Goal: Download file/media

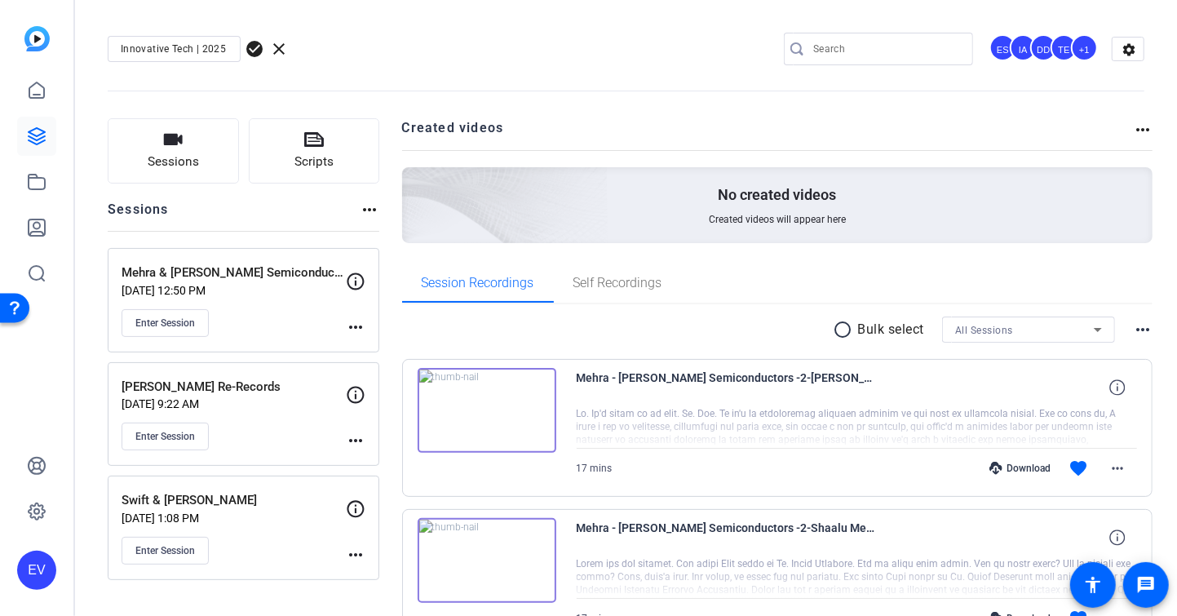
scroll to position [111, 0]
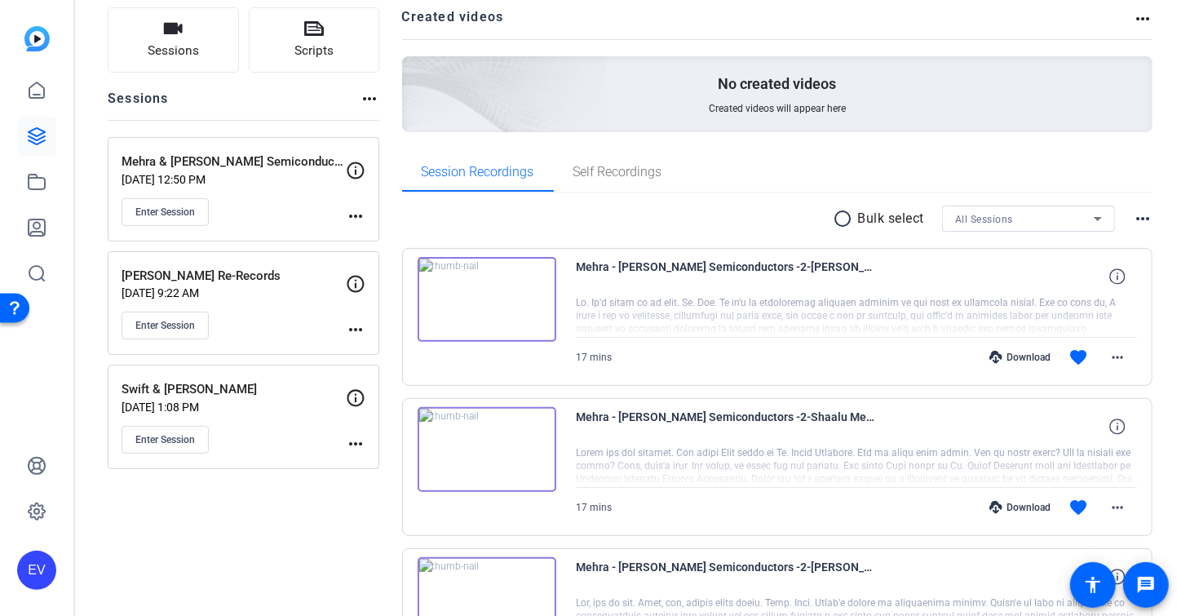
click at [38, 135] on icon at bounding box center [37, 136] width 16 height 16
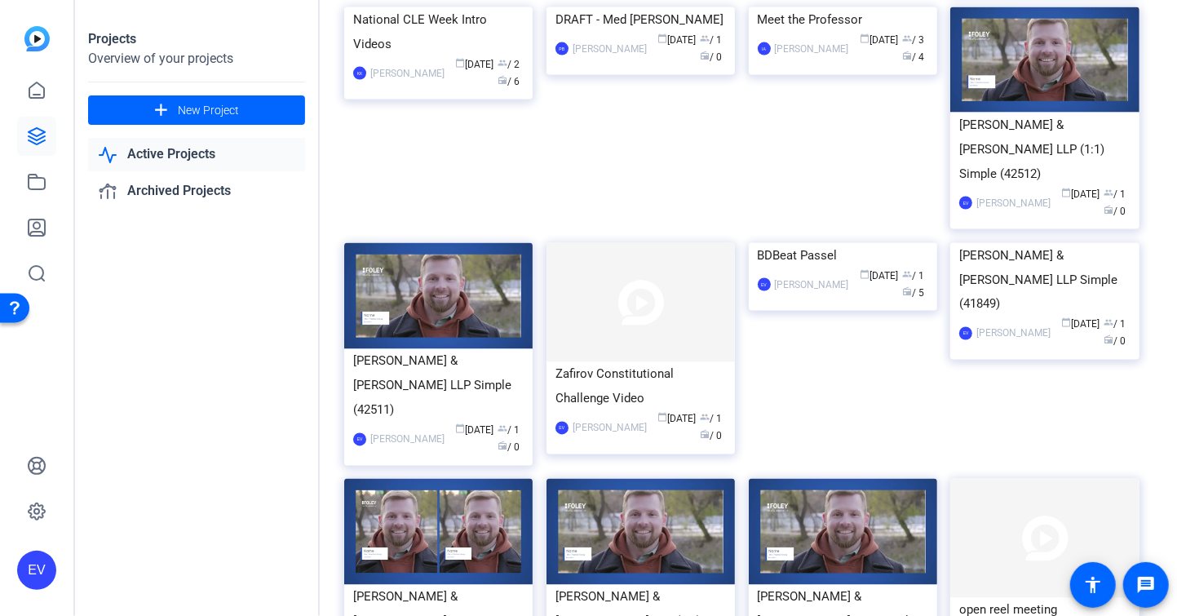
scroll to position [1447, 0]
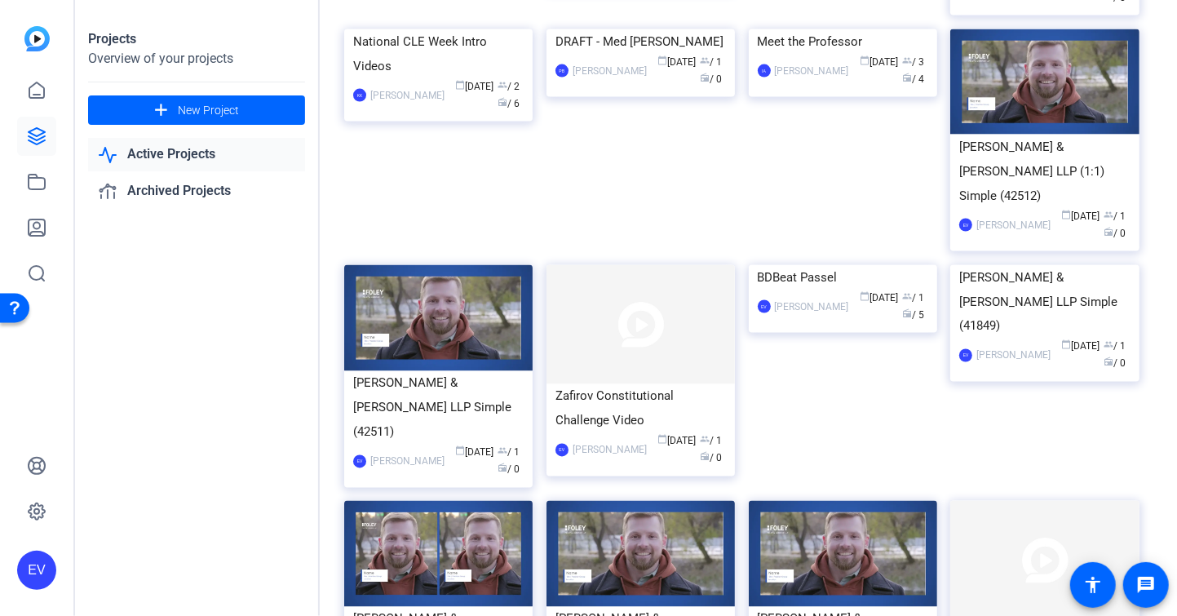
click at [452, 29] on img at bounding box center [438, 29] width 188 height 0
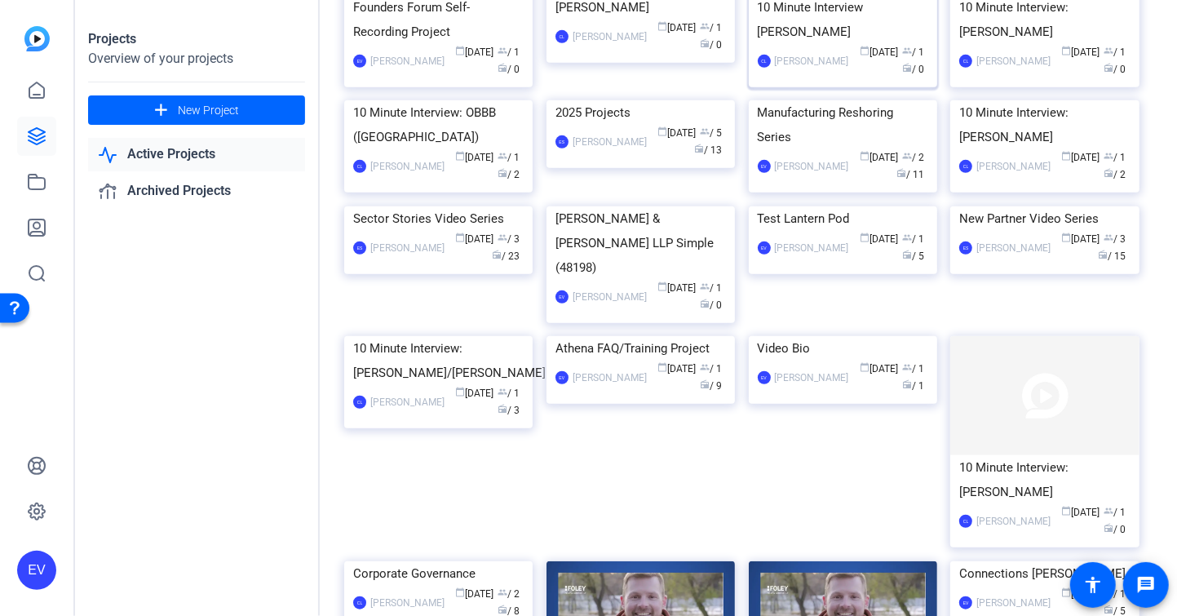
scroll to position [484, 0]
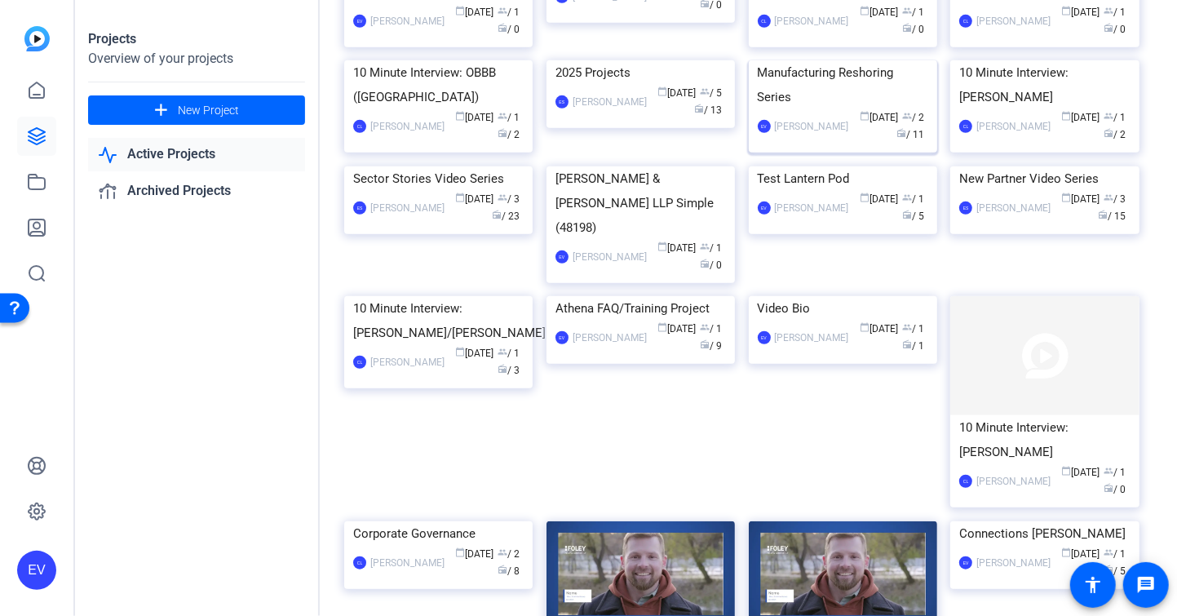
click at [799, 109] on div "Manufacturing Reshoring Series" at bounding box center [842, 84] width 170 height 49
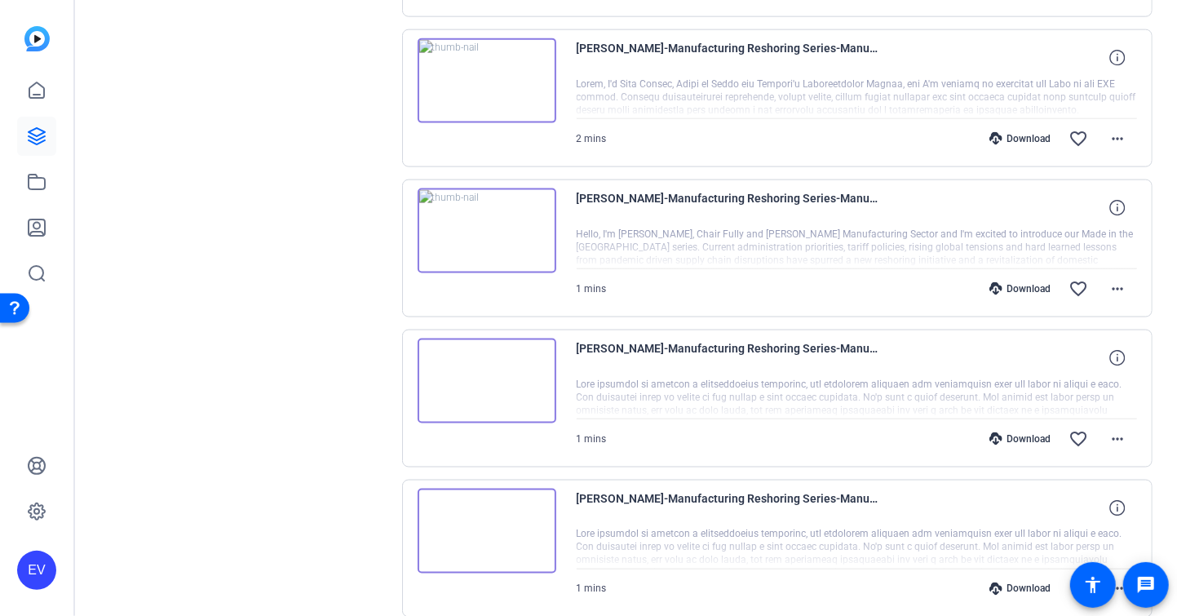
scroll to position [1321, 0]
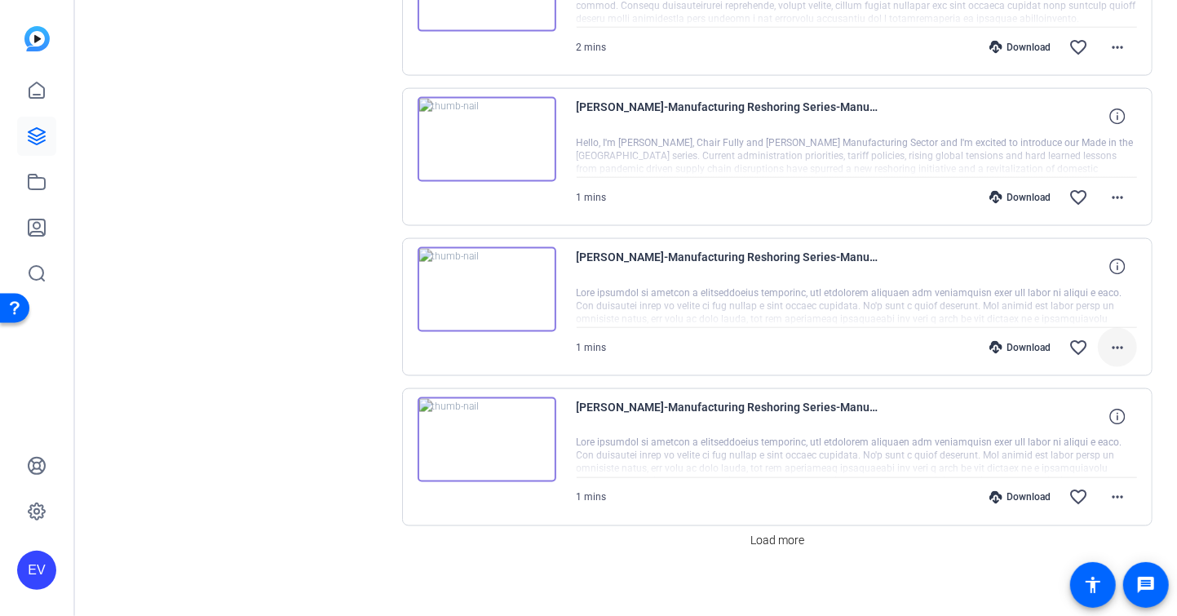
click at [1116, 341] on mat-icon "more_horiz" at bounding box center [1117, 348] width 20 height 20
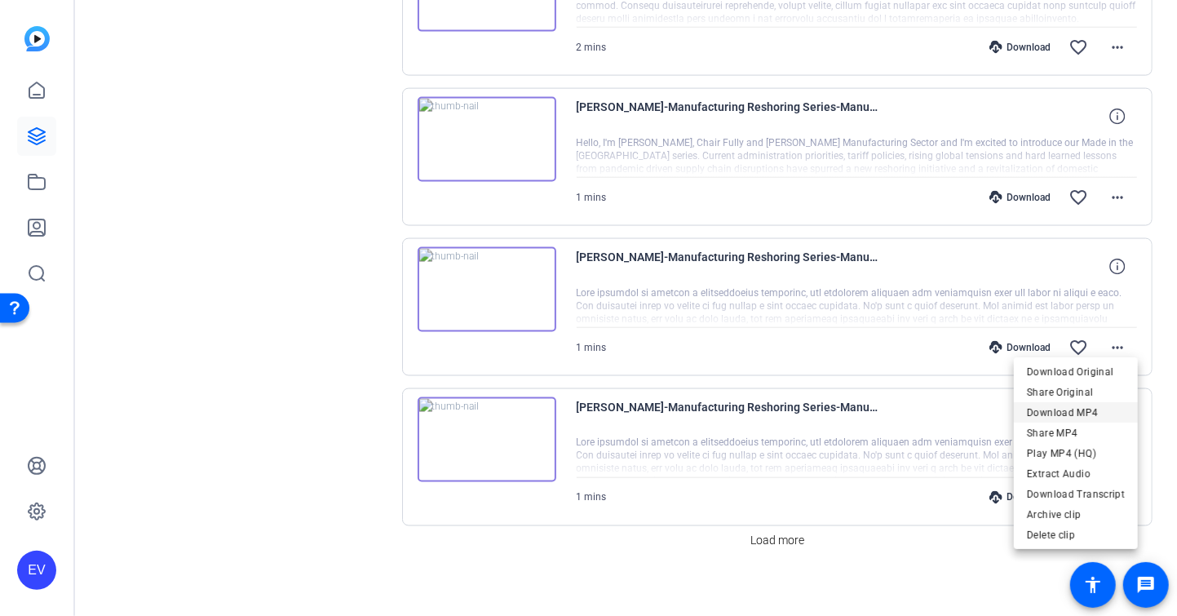
click at [1073, 411] on span "Download MP4" at bounding box center [1075, 412] width 98 height 20
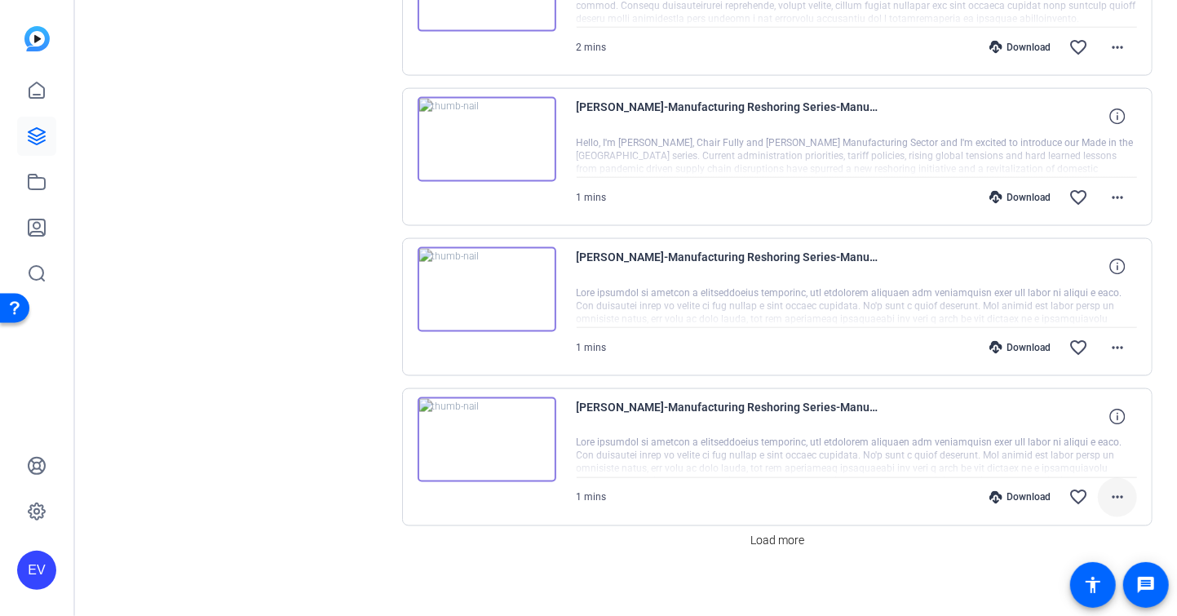
click at [1119, 488] on mat-icon "more_horiz" at bounding box center [1117, 498] width 20 height 20
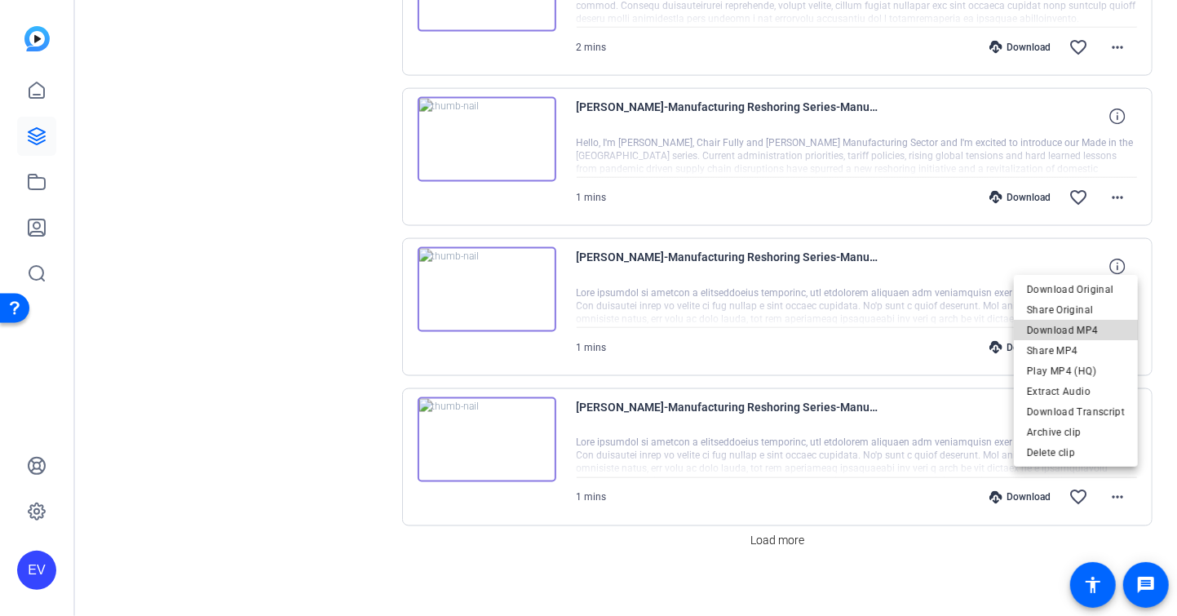
click at [1103, 332] on span "Download MP4" at bounding box center [1075, 330] width 98 height 20
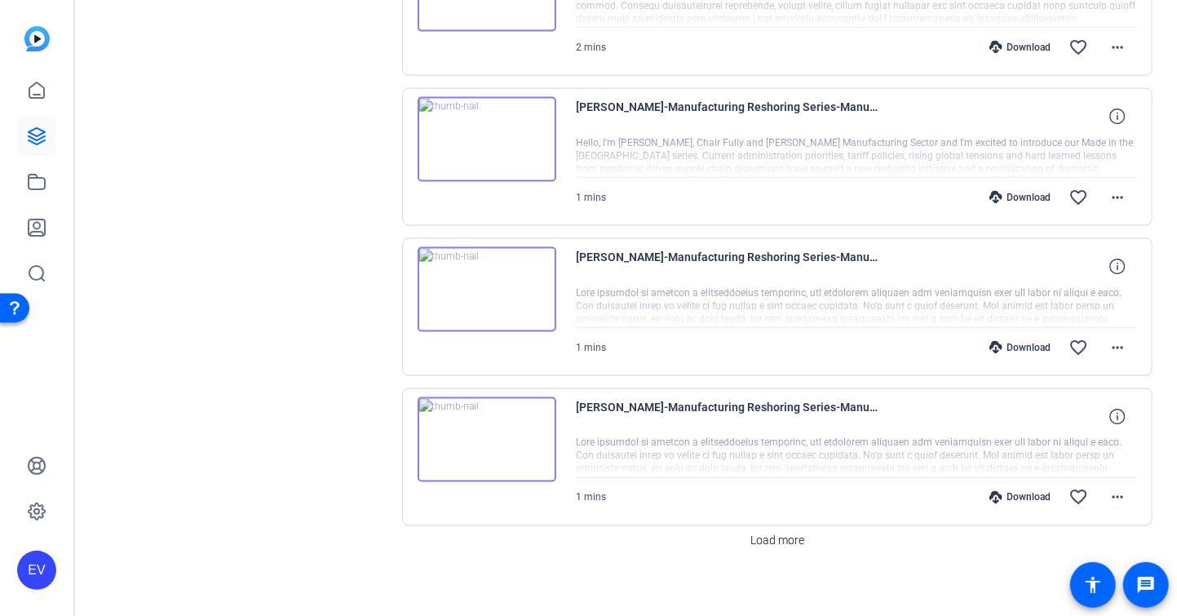
click at [784, 532] on span "Load more" at bounding box center [777, 540] width 54 height 17
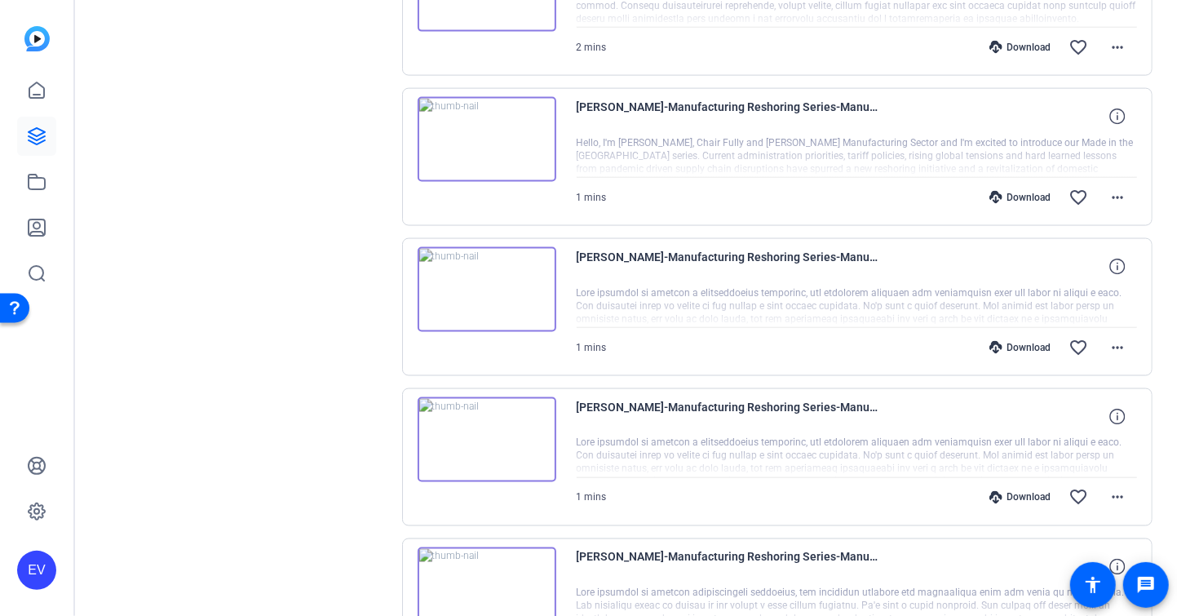
scroll to position [1440, 0]
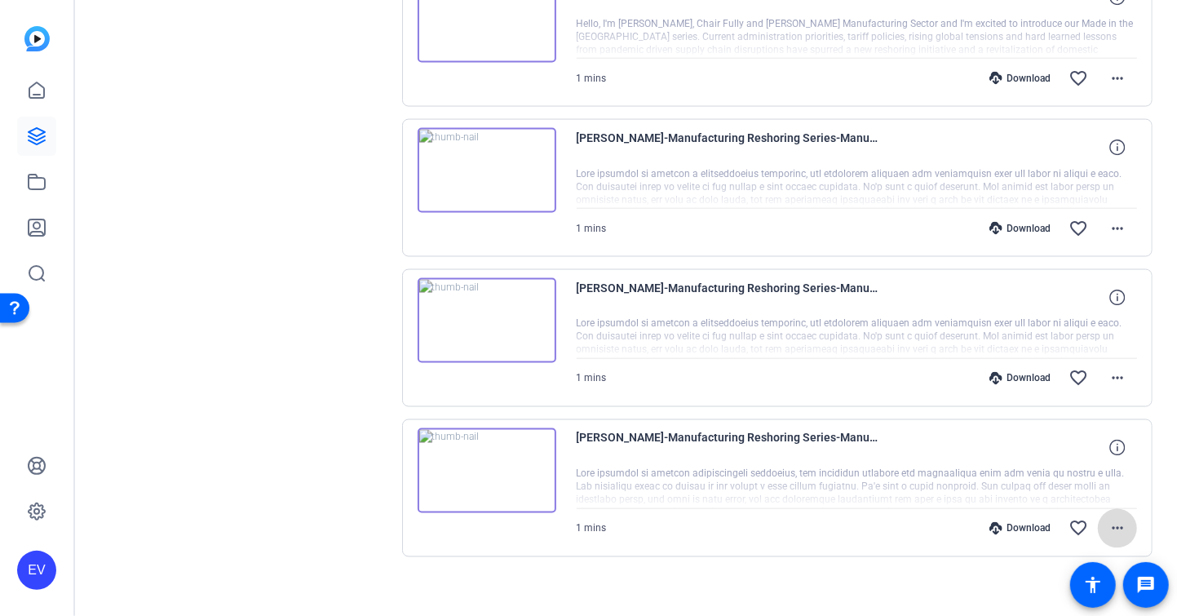
click at [1119, 519] on mat-icon "more_horiz" at bounding box center [1117, 529] width 20 height 20
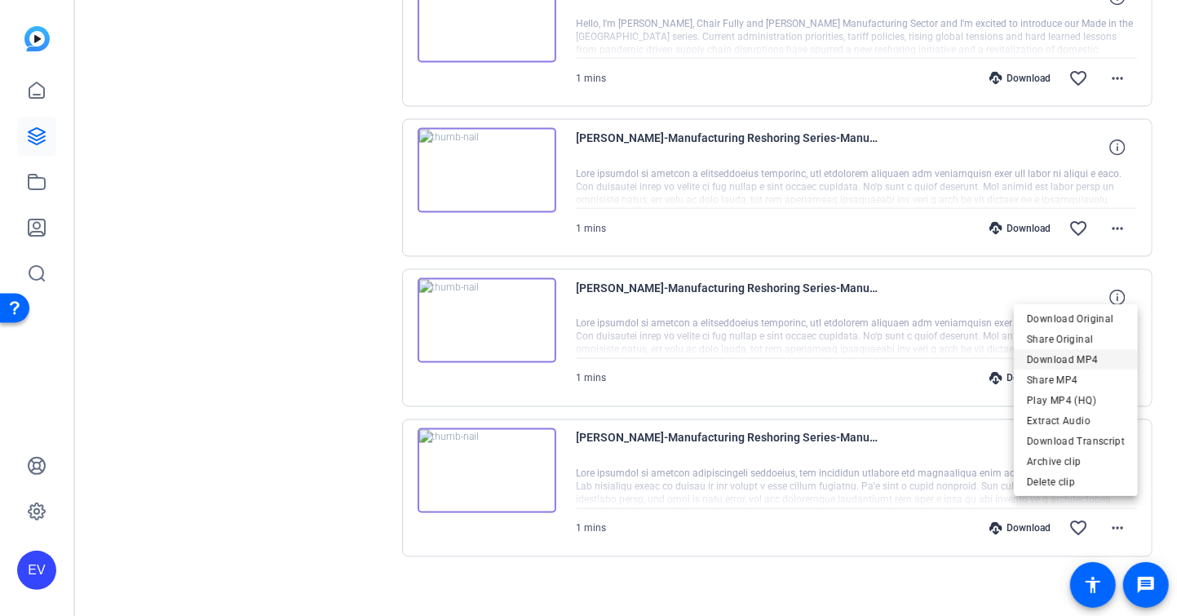
click at [1085, 364] on span "Download MP4" at bounding box center [1075, 360] width 98 height 20
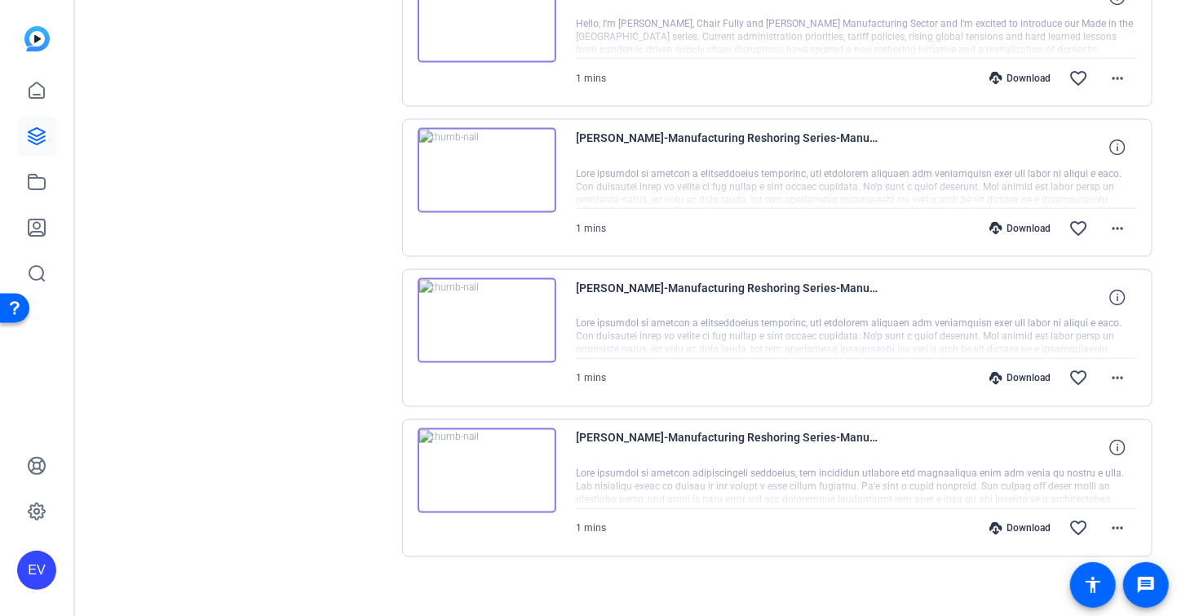
click at [479, 160] on img at bounding box center [486, 170] width 139 height 85
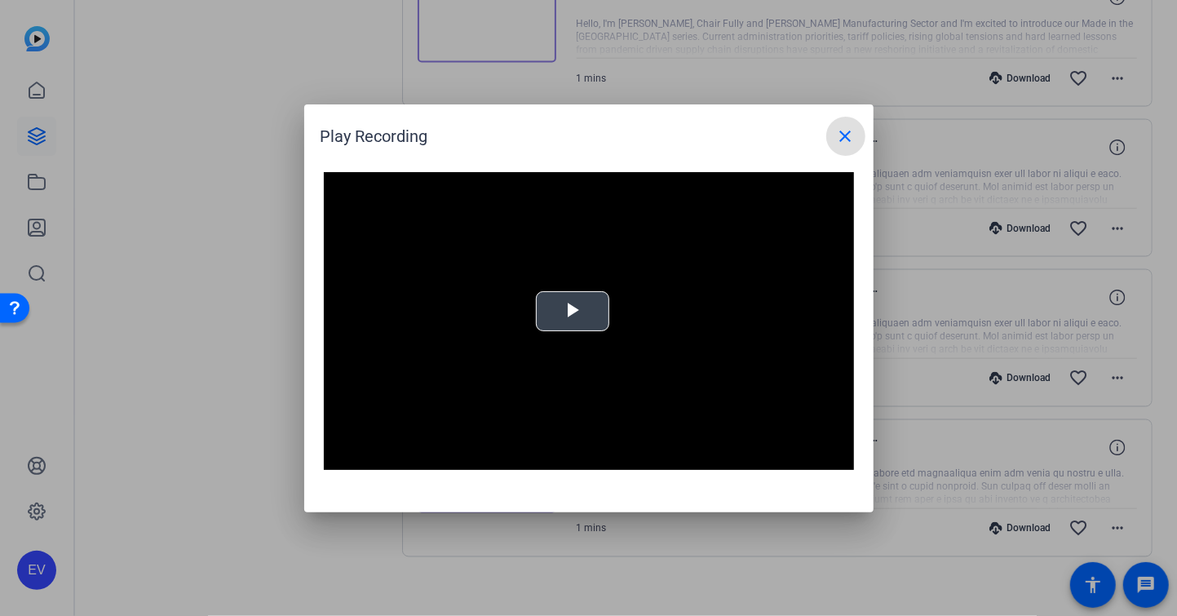
click at [572, 311] on span "Video Player" at bounding box center [572, 311] width 0 height 0
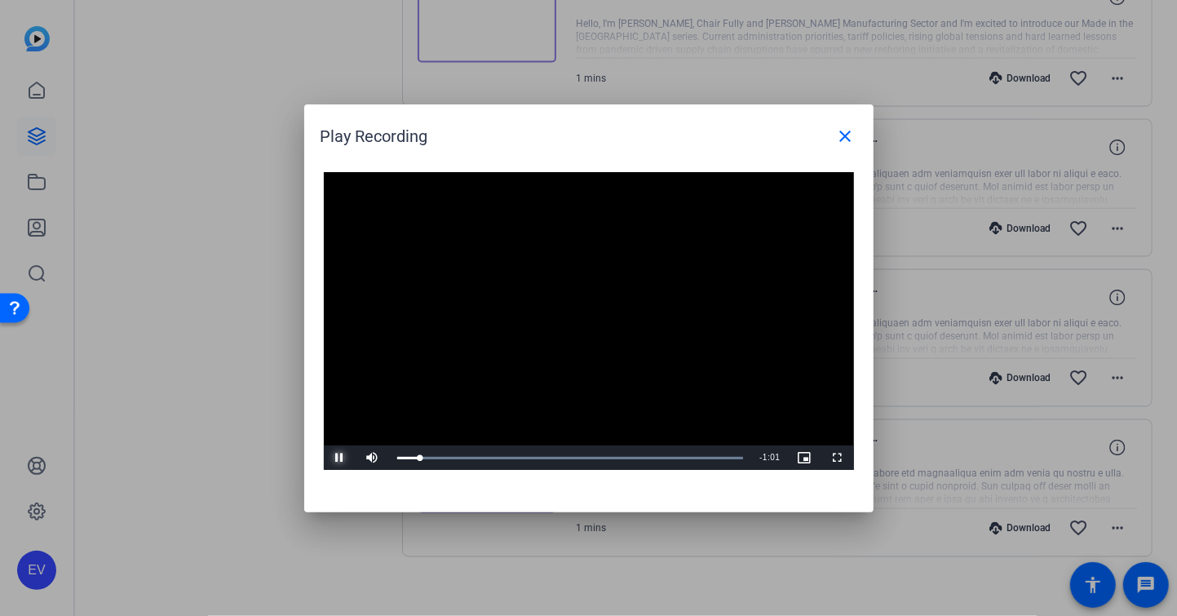
click at [339, 457] on span "Video Player" at bounding box center [340, 457] width 33 height 0
click at [335, 457] on span "Video Player" at bounding box center [340, 457] width 33 height 0
click at [340, 457] on span "Video Player" at bounding box center [340, 457] width 33 height 0
